Goal: Find specific page/section

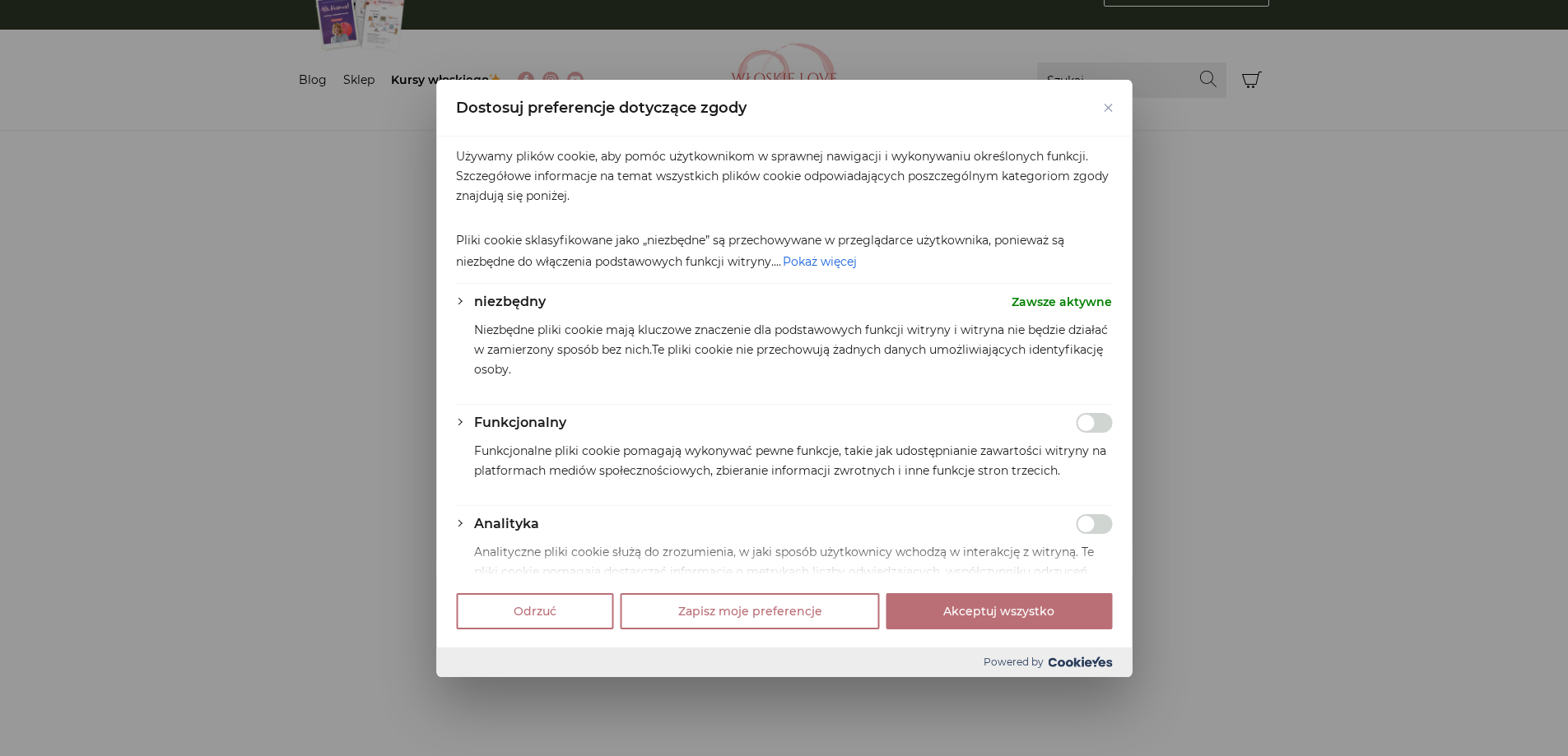
scroll to position [82, 0]
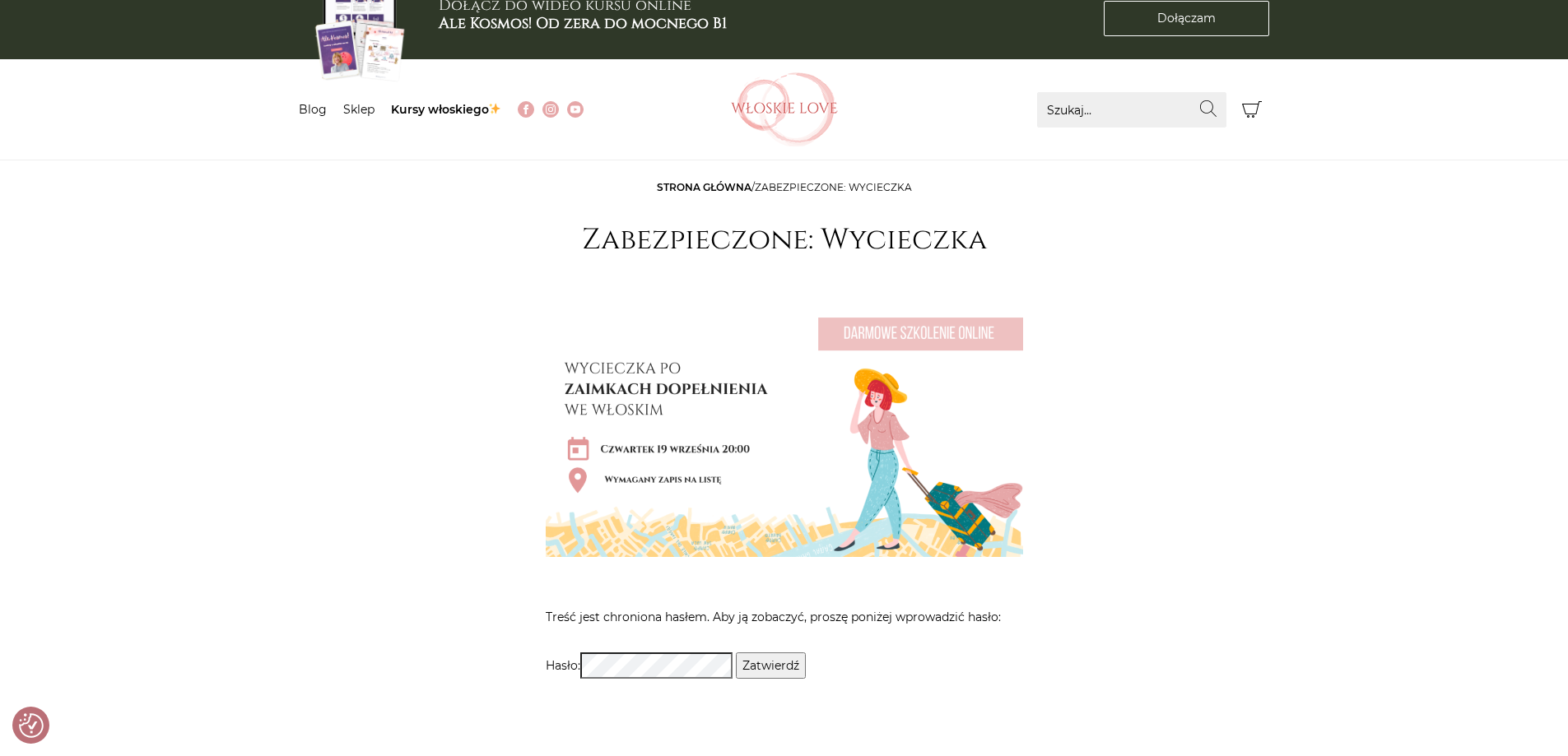
scroll to position [316, 0]
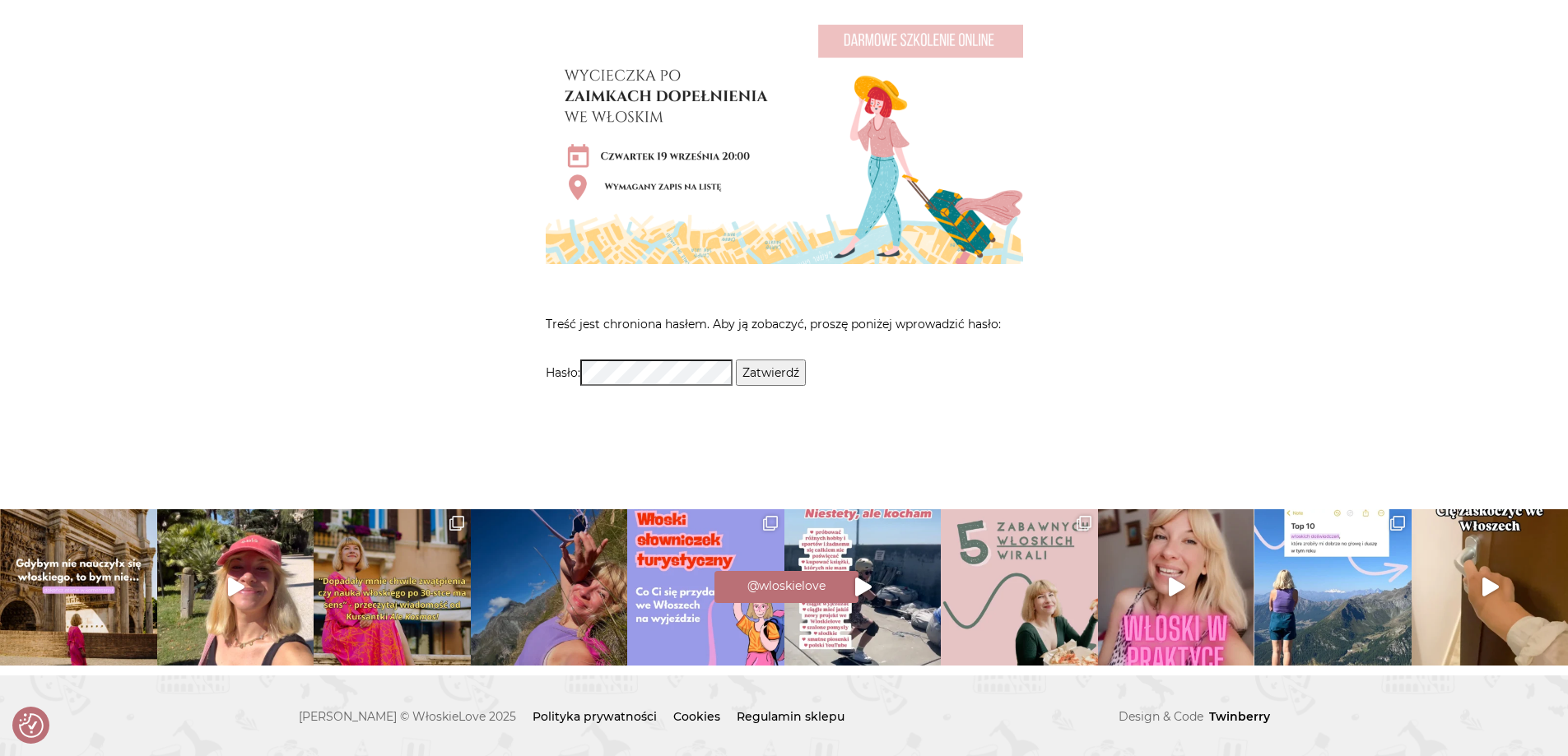
click at [783, 375] on input "Zatwierdź" at bounding box center [771, 373] width 70 height 26
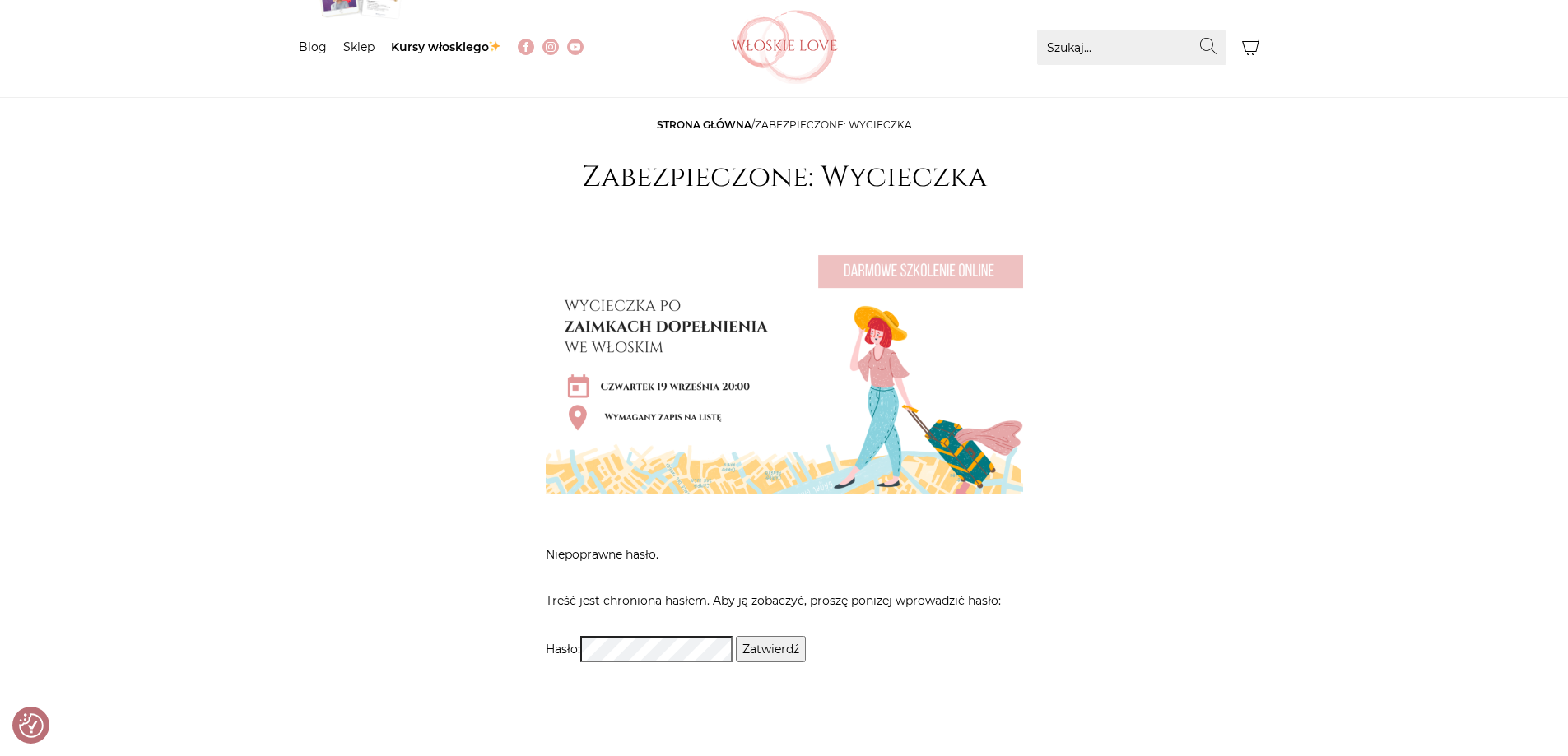
scroll to position [115, 0]
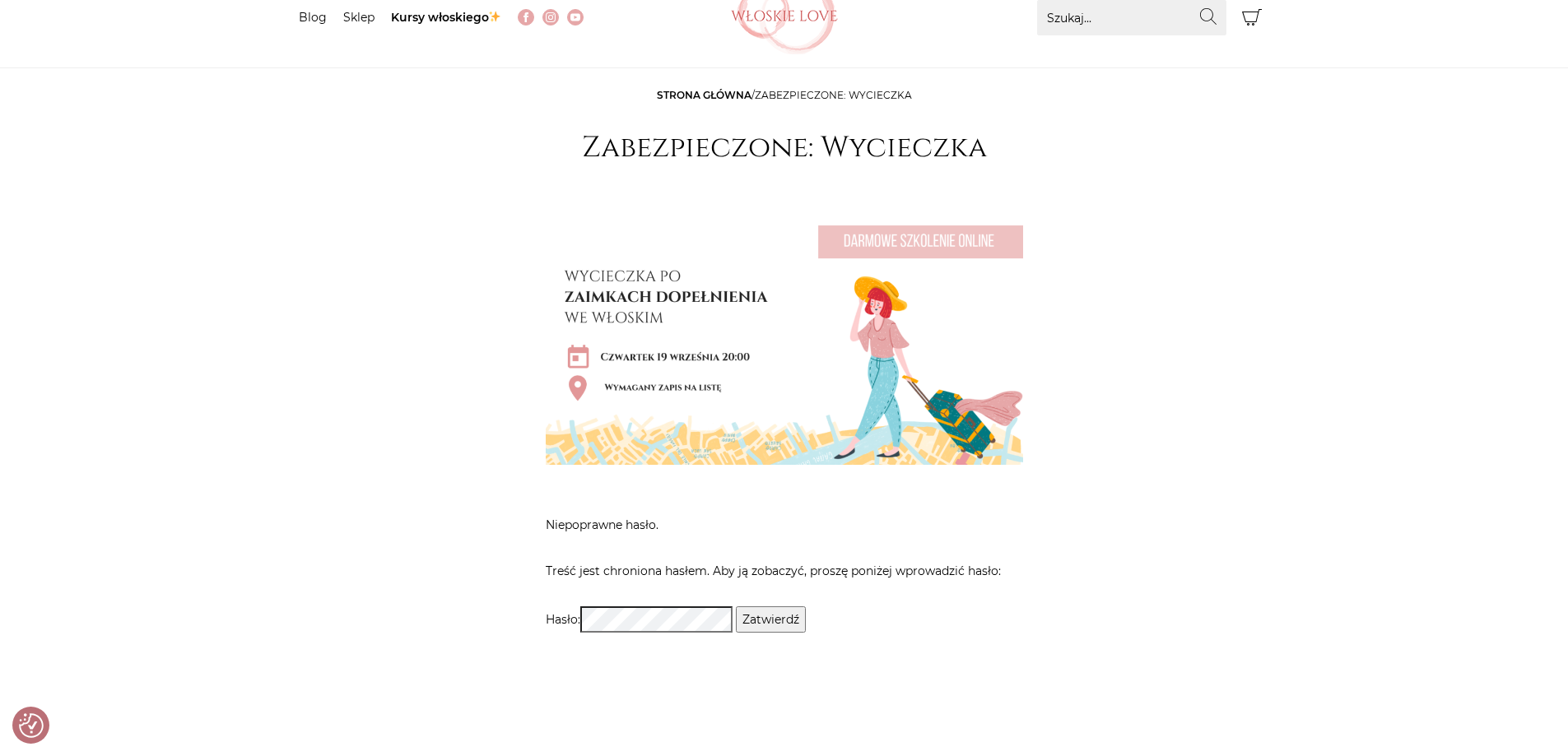
click at [773, 619] on input "Zatwierdź" at bounding box center [771, 620] width 70 height 26
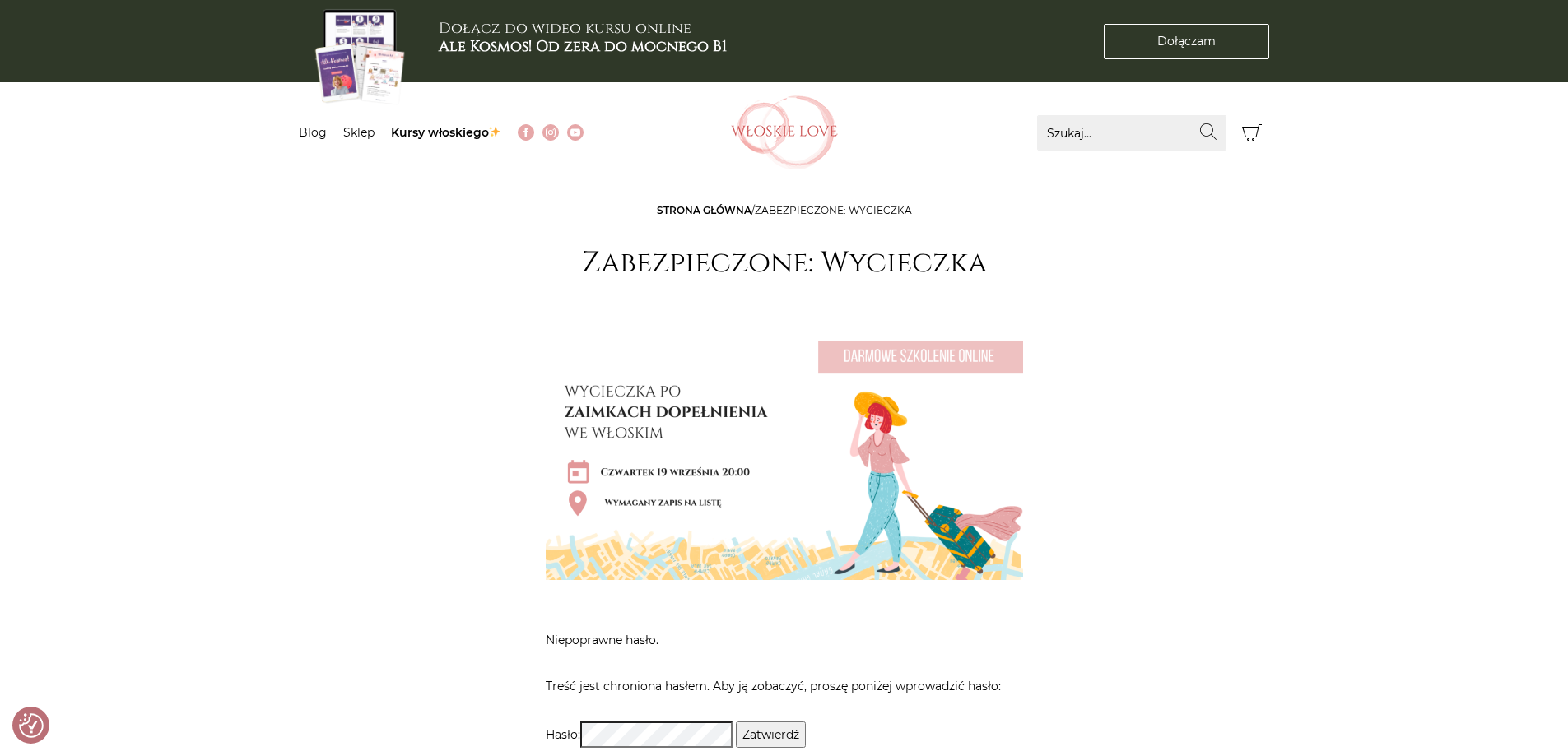
click at [796, 738] on input "Zatwierdź" at bounding box center [771, 735] width 70 height 26
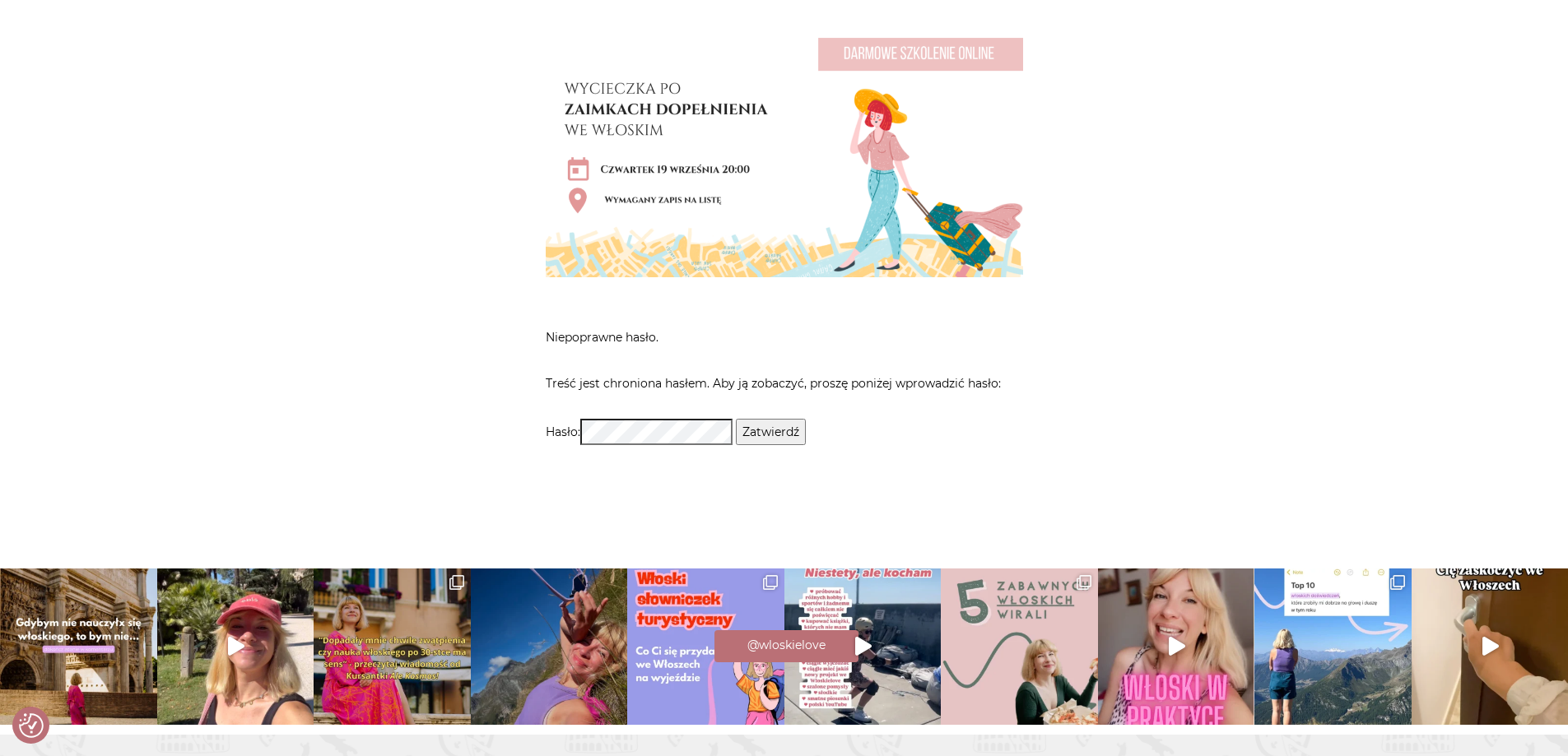
scroll to position [362, 0]
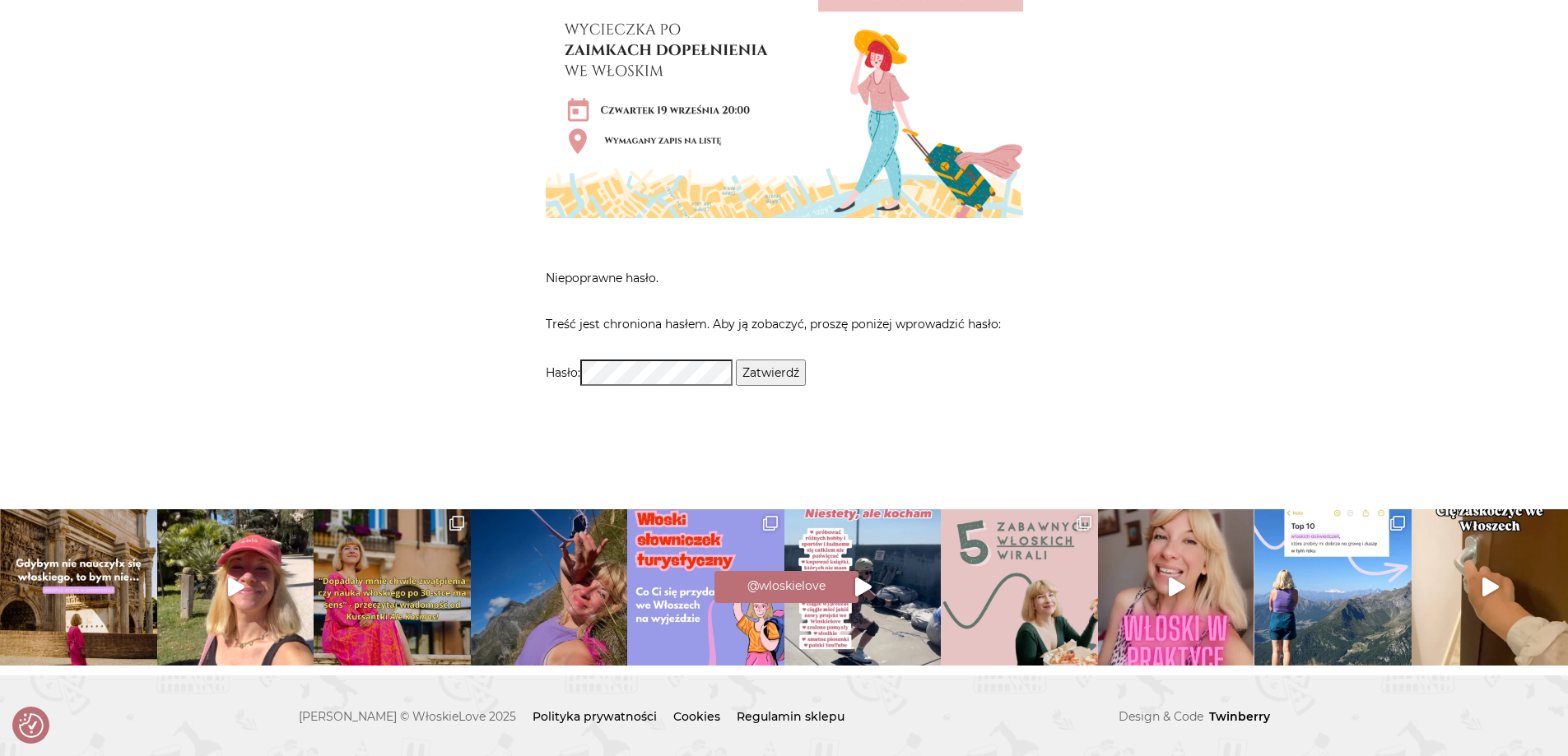
click at [764, 376] on input "Zatwierdź" at bounding box center [771, 373] width 70 height 26
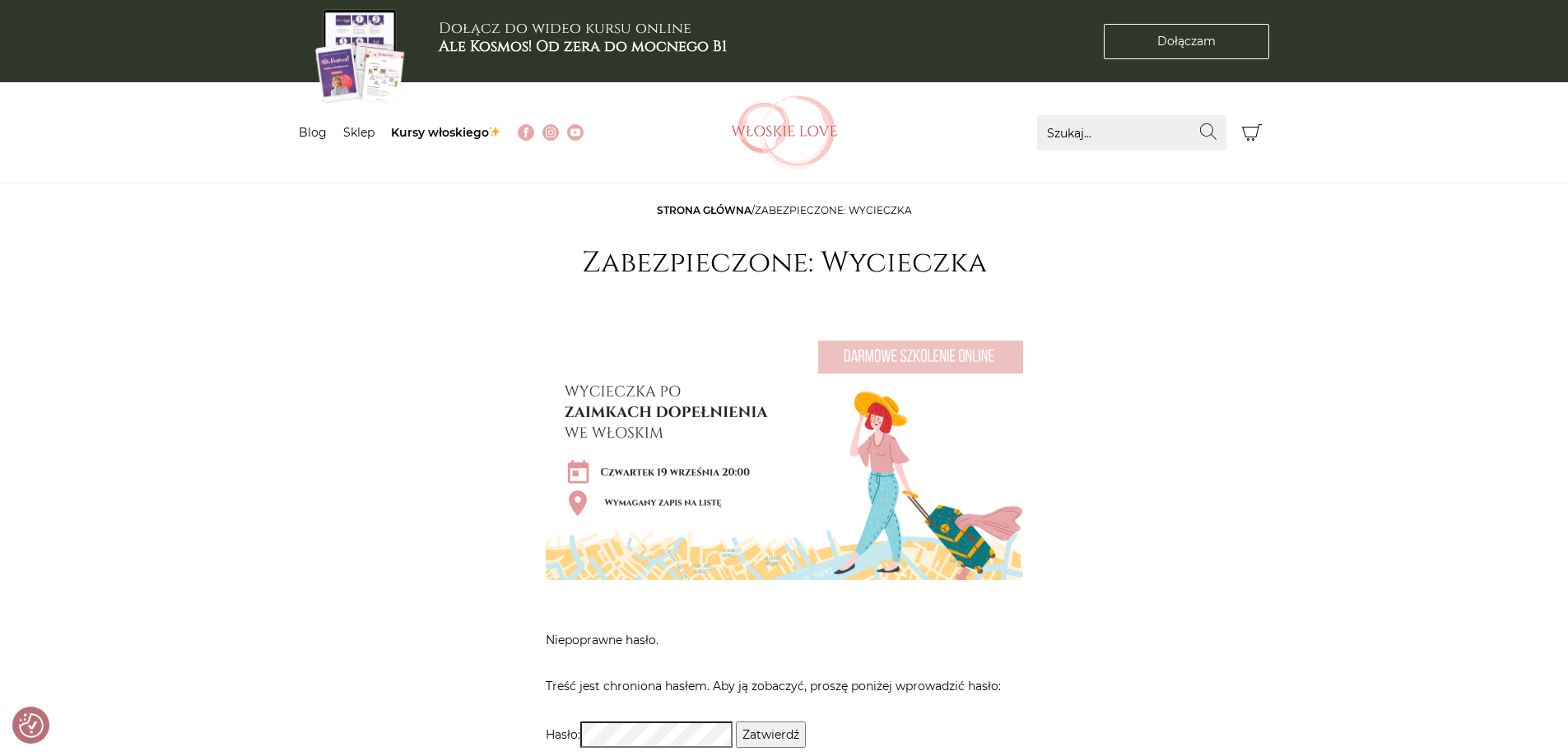
click at [798, 738] on input "Zatwierdź" at bounding box center [771, 735] width 70 height 26
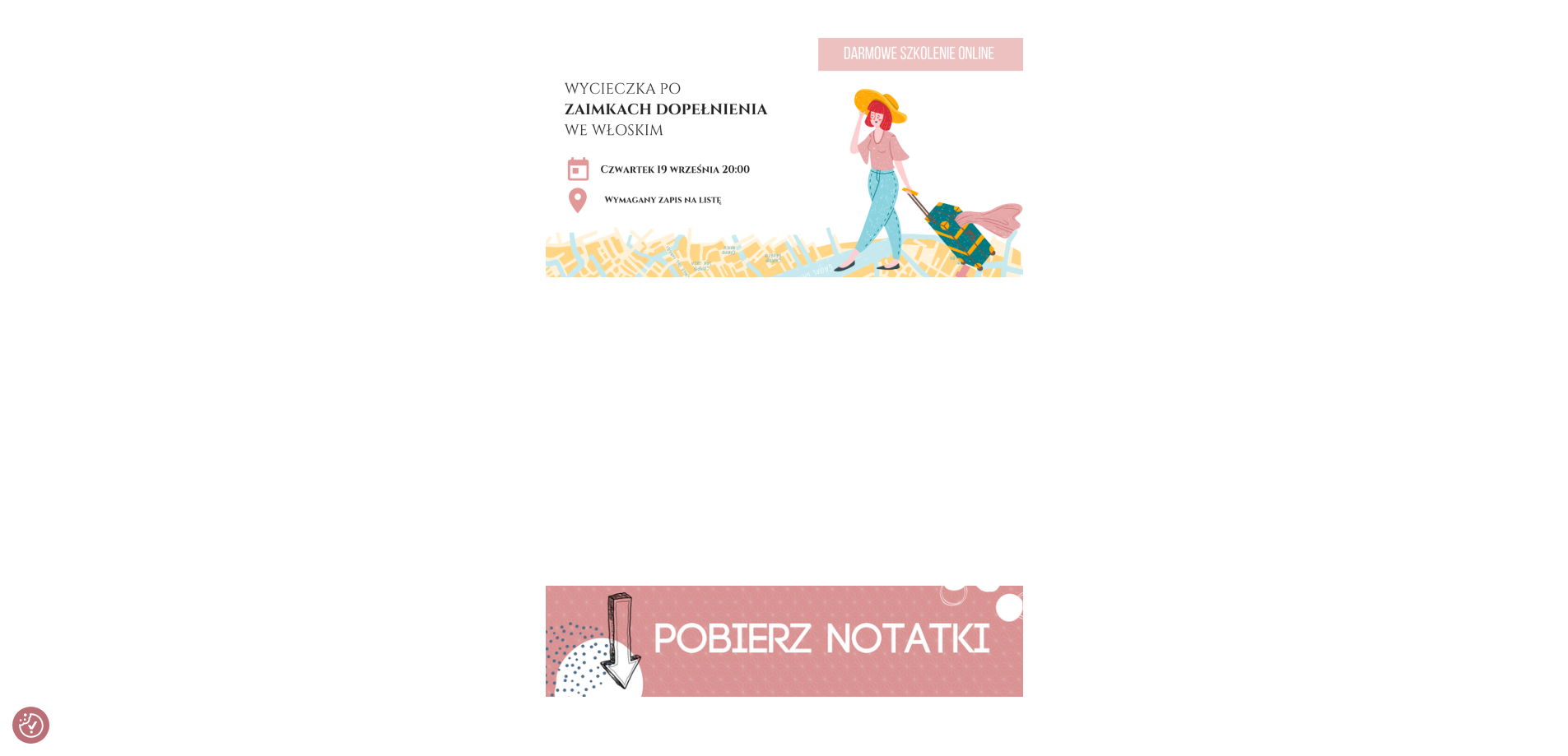
scroll to position [411, 0]
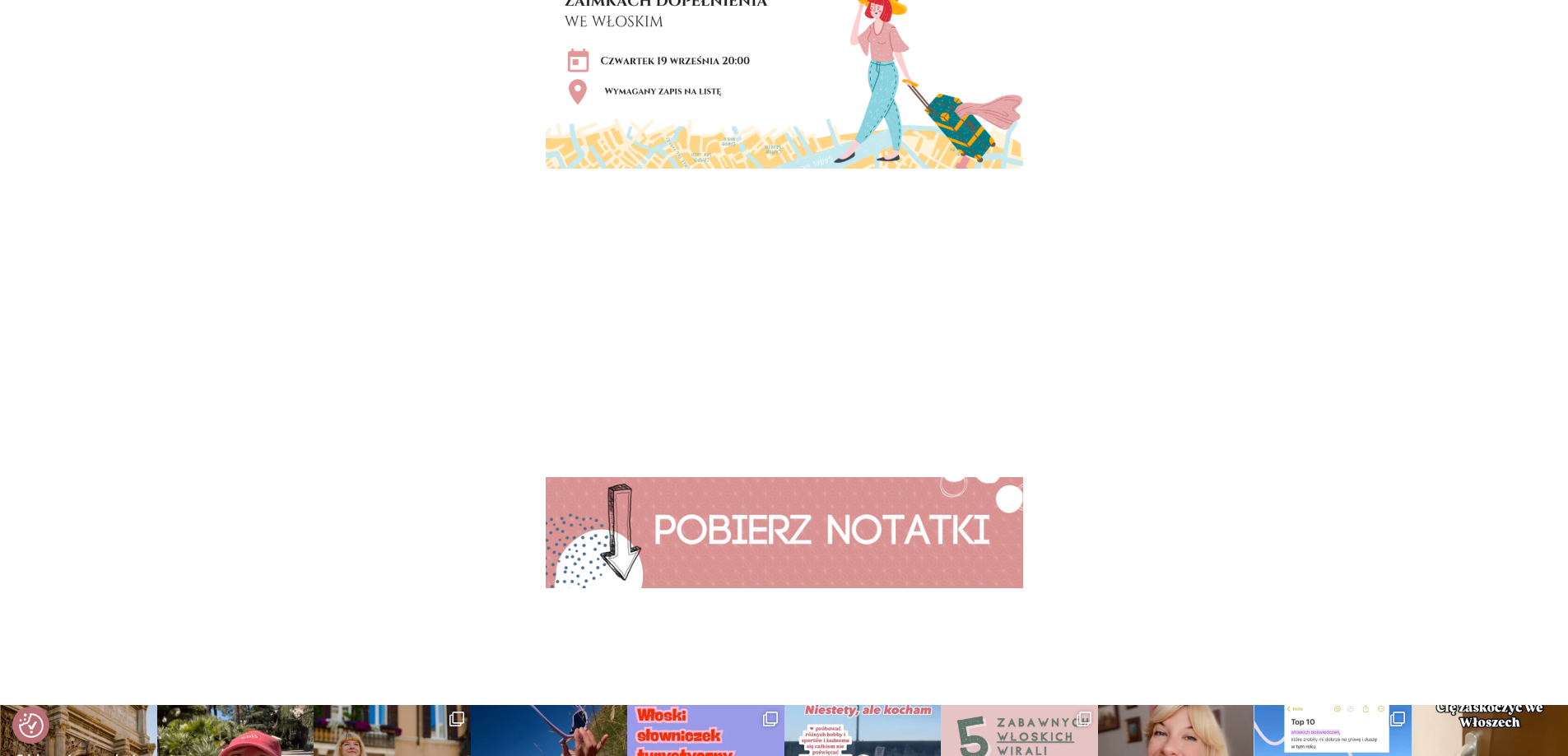
click at [634, 535] on img at bounding box center [784, 532] width 477 height 111
